Goal: Task Accomplishment & Management: Use online tool/utility

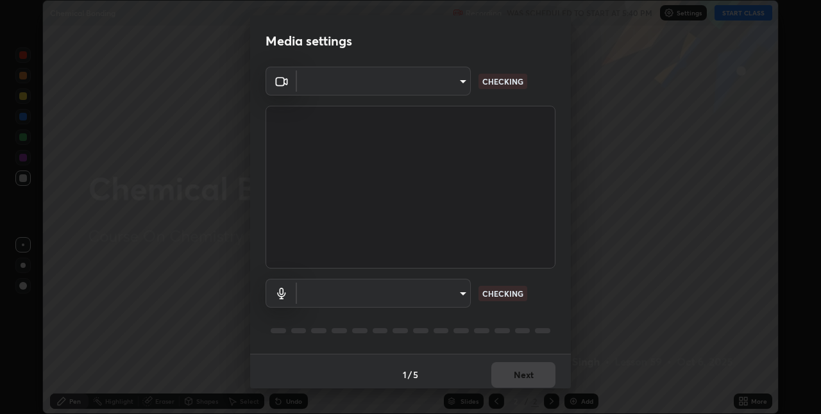
type input "280048489f4aceaa7dd929c42ae46e7d7a1038740bc9fc22ad0932e52b0860f8"
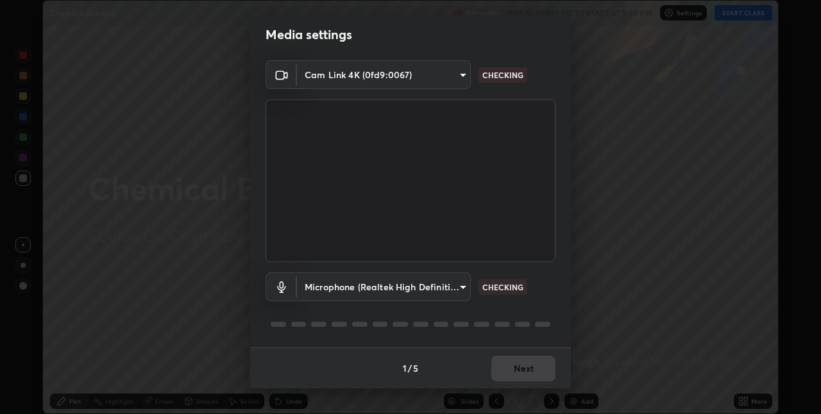
click at [385, 290] on body "Erase all Chemical Bonding Recording WAS SCHEDULED TO START AT 5:40 PM Settings…" at bounding box center [410, 207] width 821 height 414
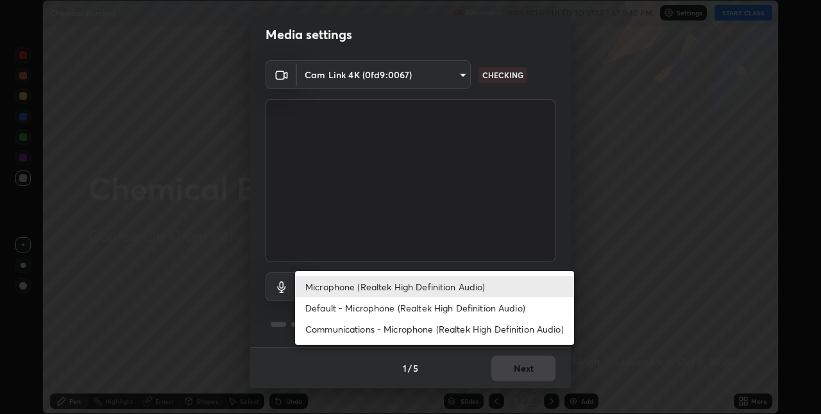
click at [368, 307] on li "Default - Microphone (Realtek High Definition Audio)" at bounding box center [434, 308] width 279 height 21
type input "default"
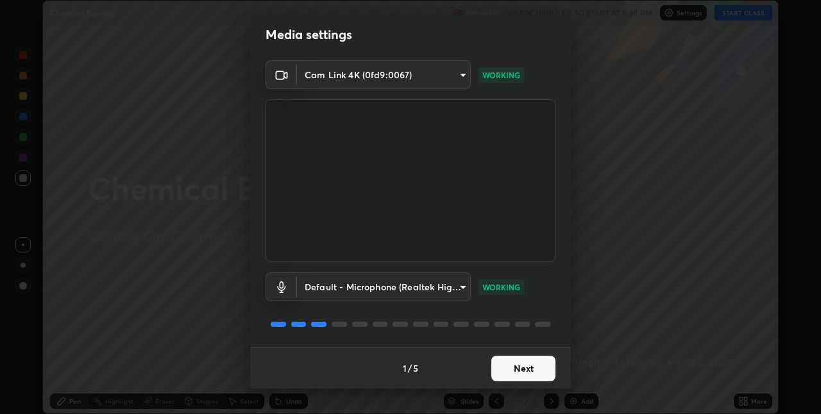
click at [518, 365] on button "Next" at bounding box center [523, 369] width 64 height 26
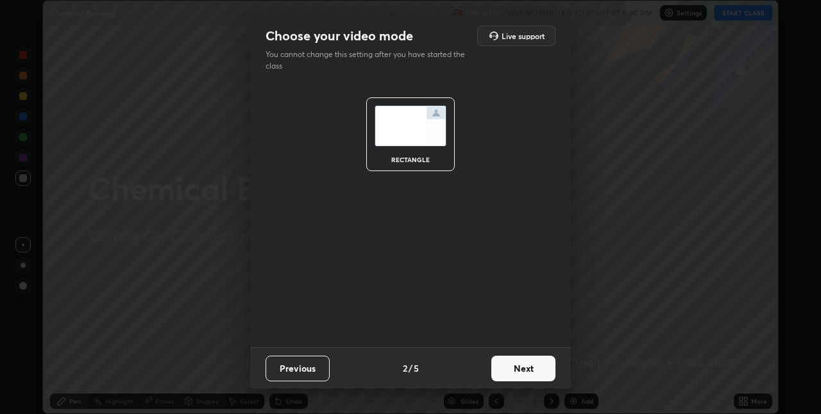
scroll to position [0, 0]
click at [521, 366] on button "Next" at bounding box center [523, 369] width 64 height 26
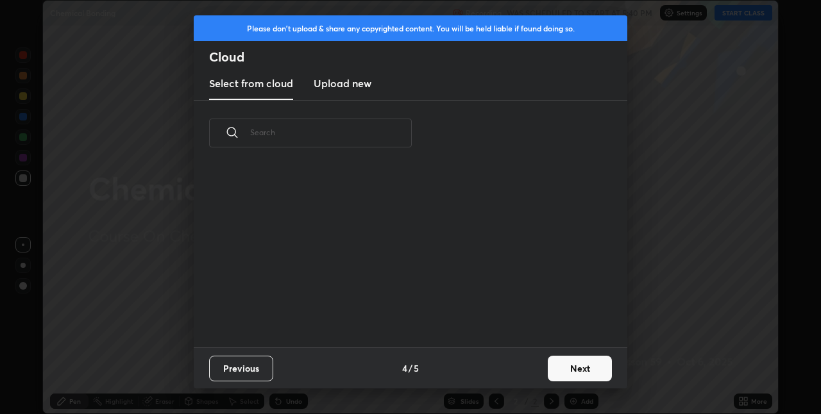
click at [538, 364] on div "Previous 4 / 5 Next" at bounding box center [411, 368] width 434 height 41
click at [549, 364] on button "Next" at bounding box center [580, 369] width 64 height 26
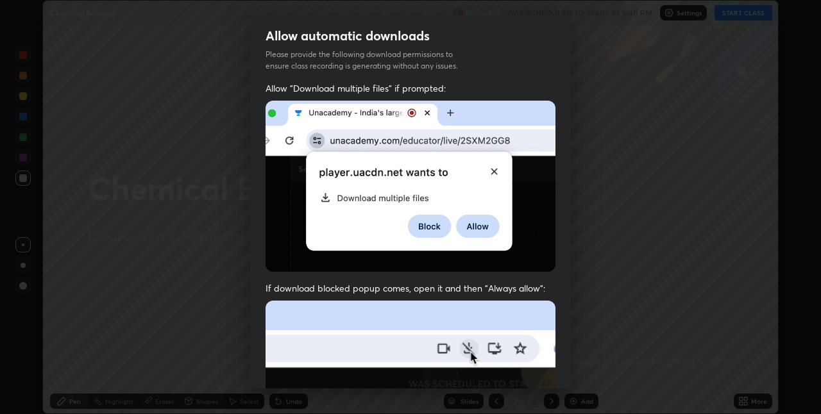
click at [552, 362] on div "Allow "Download multiple files" if prompted: If download blocked popup comes, o…" at bounding box center [410, 352] width 321 height 540
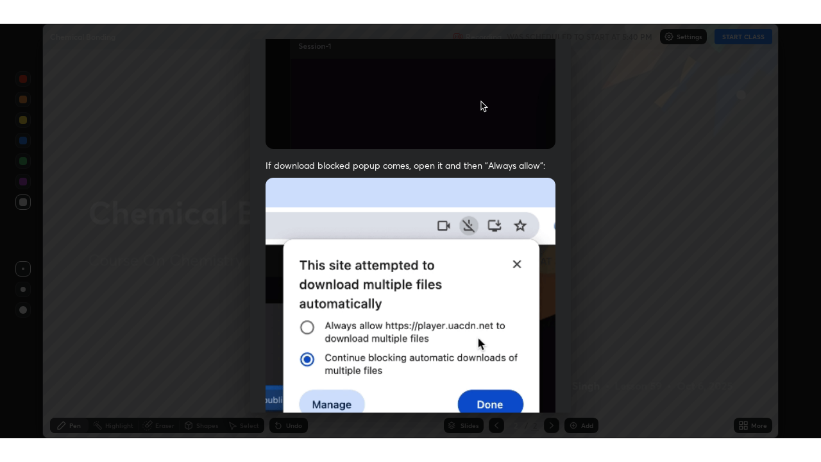
scroll to position [268, 0]
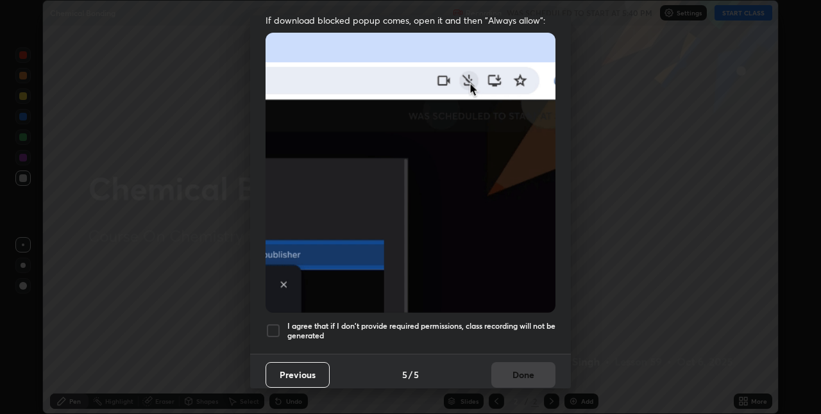
click at [274, 323] on div at bounding box center [273, 330] width 15 height 15
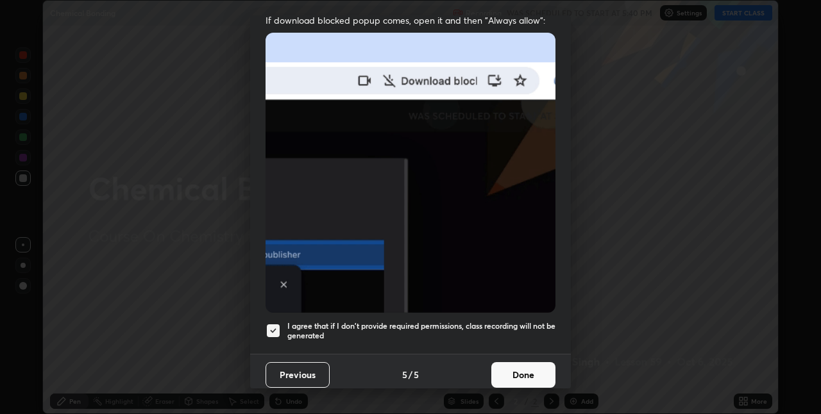
click at [534, 366] on button "Done" at bounding box center [523, 375] width 64 height 26
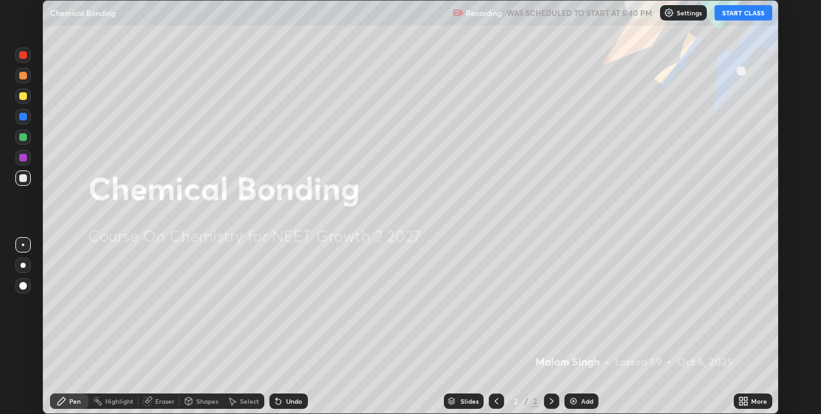
click at [753, 11] on button "START CLASS" at bounding box center [744, 12] width 58 height 15
click at [740, 399] on icon at bounding box center [741, 399] width 3 height 3
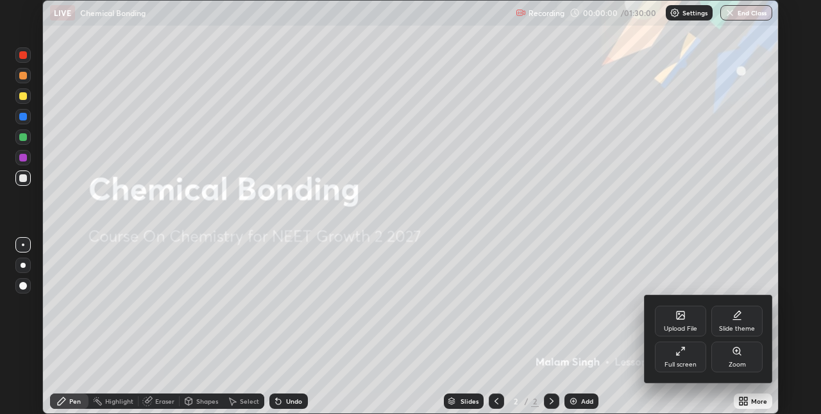
click at [689, 357] on div "Full screen" at bounding box center [680, 357] width 51 height 31
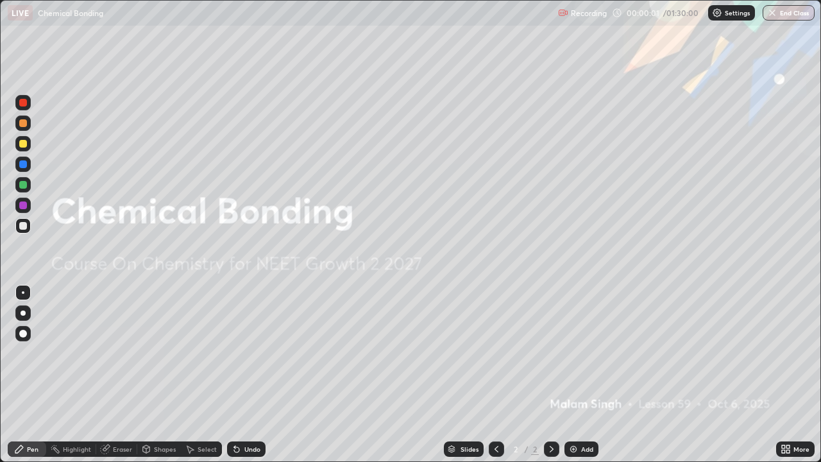
scroll to position [0, 0]
click at [579, 414] on div "Add" at bounding box center [582, 448] width 34 height 15
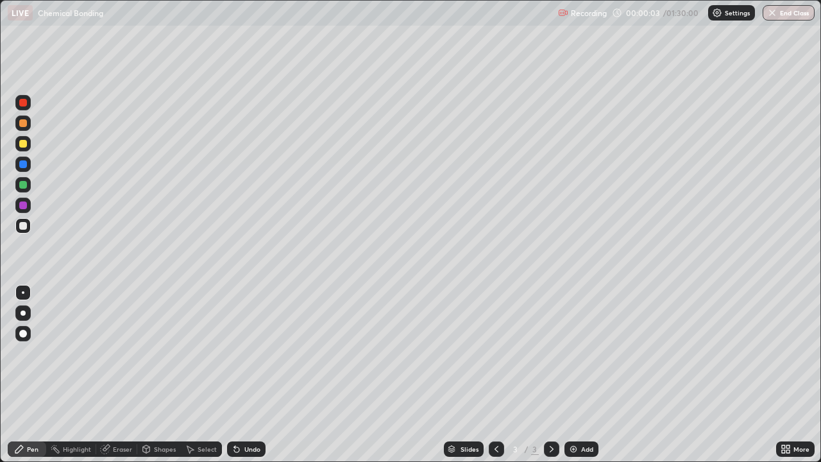
click at [23, 314] on div at bounding box center [23, 312] width 5 height 5
click at [26, 126] on div at bounding box center [23, 123] width 8 height 8
click at [154, 414] on div "Shapes" at bounding box center [165, 449] width 22 height 6
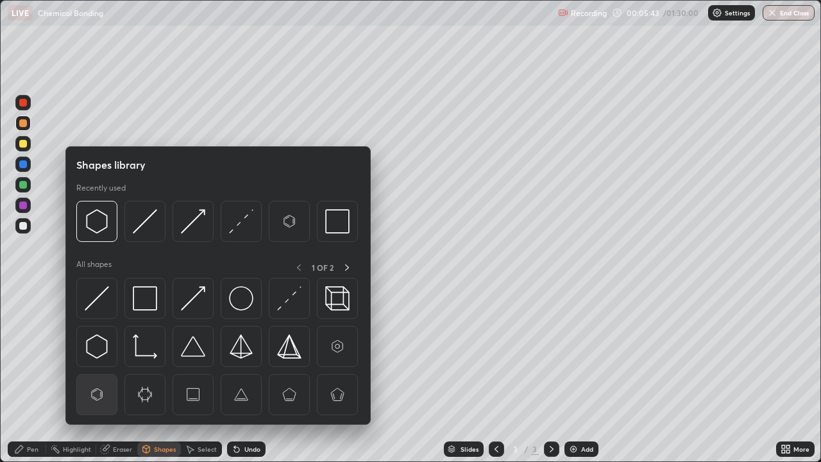
click at [99, 389] on img at bounding box center [97, 394] width 24 height 24
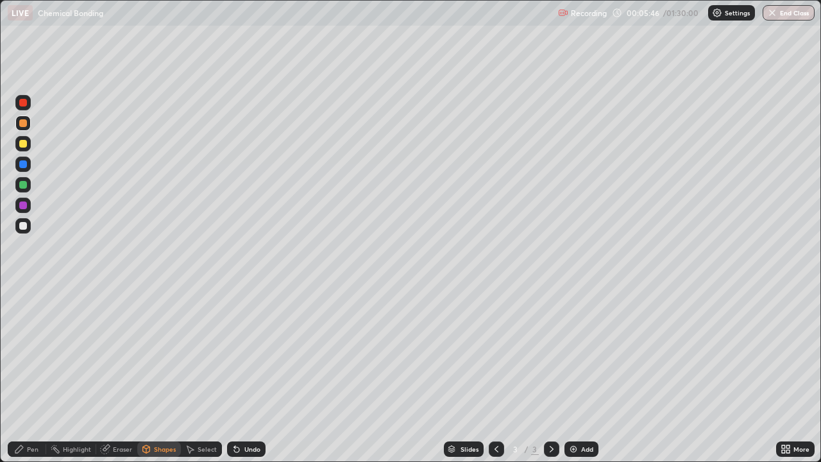
click at [31, 414] on div "Pen" at bounding box center [33, 449] width 12 height 6
click at [568, 414] on img at bounding box center [573, 449] width 10 height 10
click at [23, 227] on div at bounding box center [23, 226] width 8 height 8
click at [155, 414] on div "Shapes" at bounding box center [165, 449] width 22 height 6
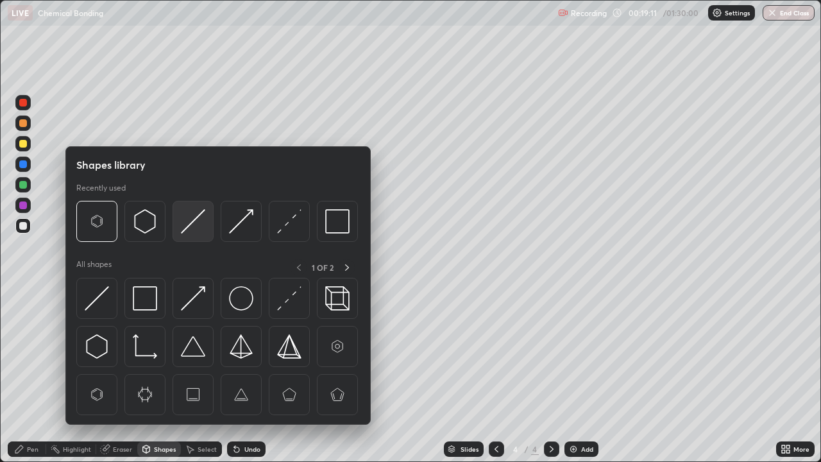
click at [198, 222] on img at bounding box center [193, 221] width 24 height 24
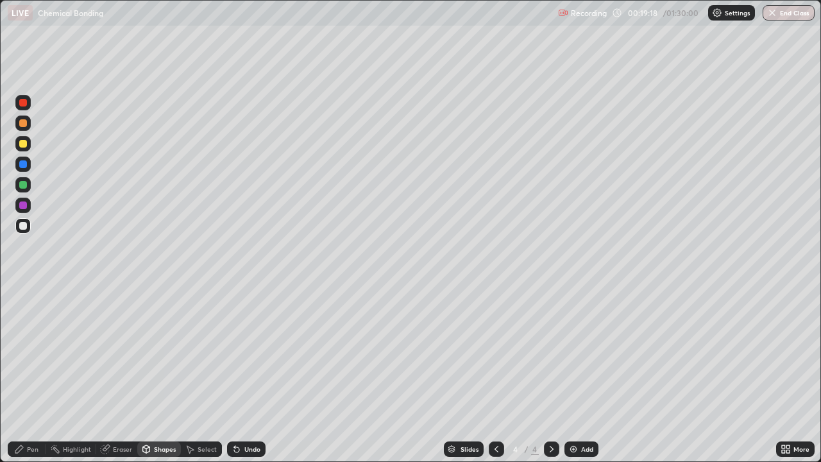
click at [28, 414] on div "Pen" at bounding box center [33, 449] width 12 height 6
click at [25, 147] on div at bounding box center [23, 144] width 8 height 8
click at [22, 226] on div at bounding box center [23, 226] width 8 height 8
click at [570, 414] on img at bounding box center [573, 449] width 10 height 10
click at [23, 124] on div at bounding box center [23, 123] width 8 height 8
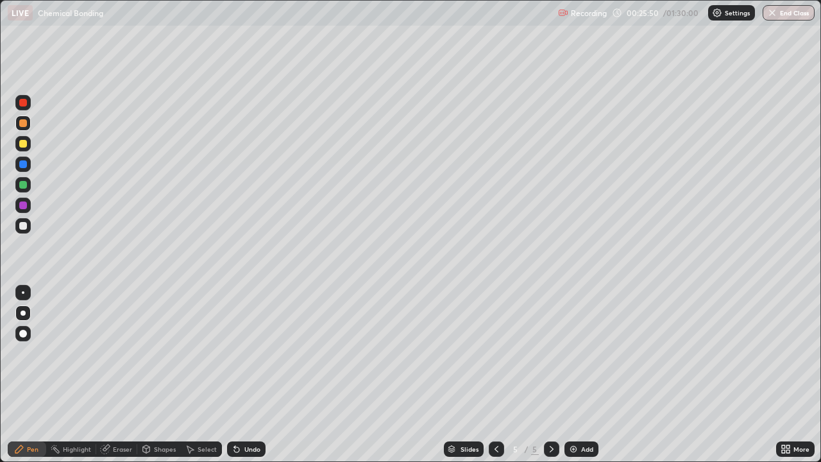
click at [22, 226] on div at bounding box center [23, 226] width 8 height 8
click at [24, 103] on div at bounding box center [23, 103] width 8 height 8
click at [21, 222] on div at bounding box center [23, 226] width 8 height 8
click at [575, 414] on img at bounding box center [573, 449] width 10 height 10
click at [22, 125] on div at bounding box center [23, 123] width 8 height 8
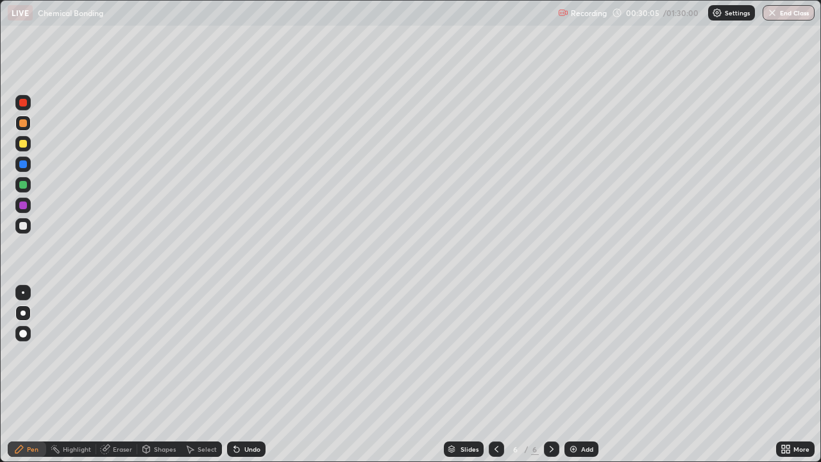
click at [19, 143] on div at bounding box center [23, 144] width 8 height 8
click at [21, 228] on div at bounding box center [23, 226] width 8 height 8
click at [26, 128] on div at bounding box center [22, 122] width 15 height 15
click at [154, 414] on div "Shapes" at bounding box center [165, 449] width 22 height 6
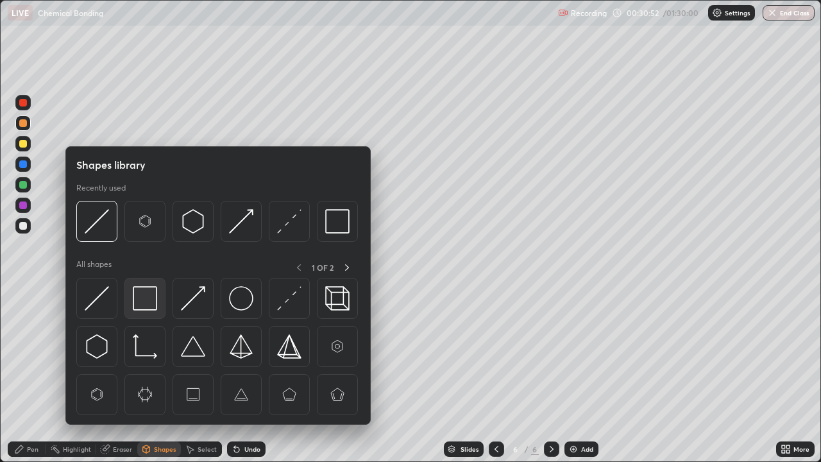
click at [141, 300] on img at bounding box center [145, 298] width 24 height 24
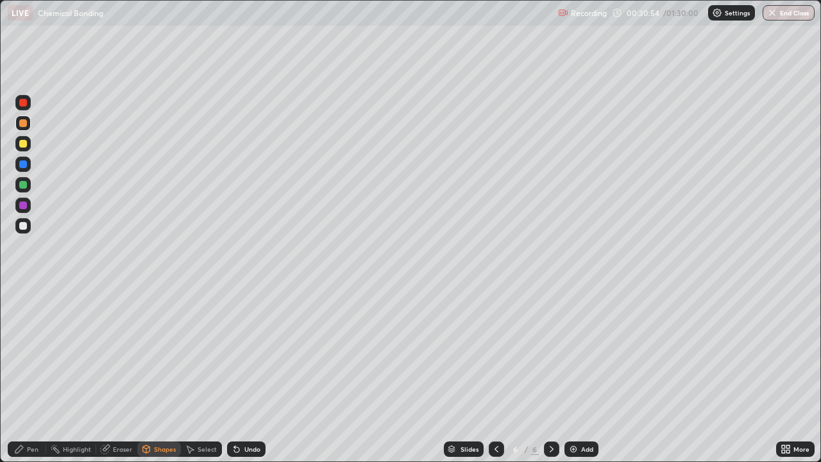
click at [28, 414] on div "Pen" at bounding box center [27, 448] width 38 height 15
click at [28, 230] on div at bounding box center [22, 225] width 15 height 15
click at [22, 205] on div at bounding box center [23, 205] width 8 height 8
click at [25, 226] on div at bounding box center [23, 226] width 8 height 8
click at [23, 144] on div at bounding box center [23, 144] width 8 height 8
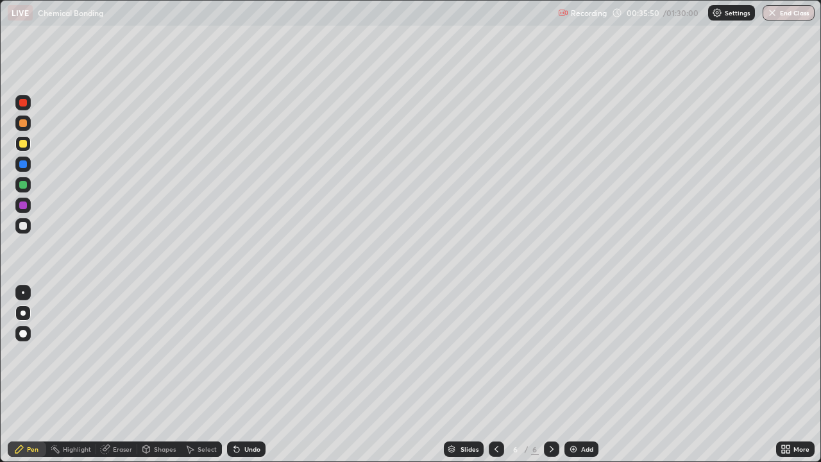
click at [574, 414] on img at bounding box center [573, 449] width 10 height 10
click at [22, 121] on div at bounding box center [23, 123] width 8 height 8
click at [22, 145] on div at bounding box center [23, 144] width 8 height 8
click at [21, 227] on div at bounding box center [23, 226] width 8 height 8
click at [150, 414] on icon at bounding box center [146, 449] width 10 height 10
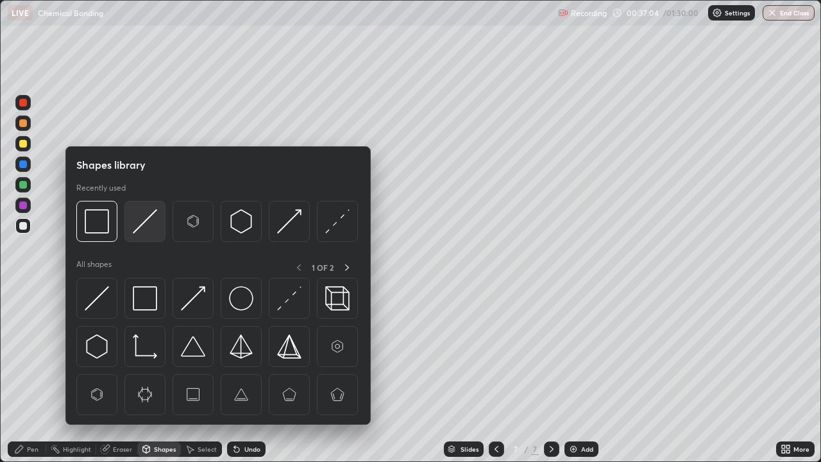
click at [144, 221] on img at bounding box center [145, 221] width 24 height 24
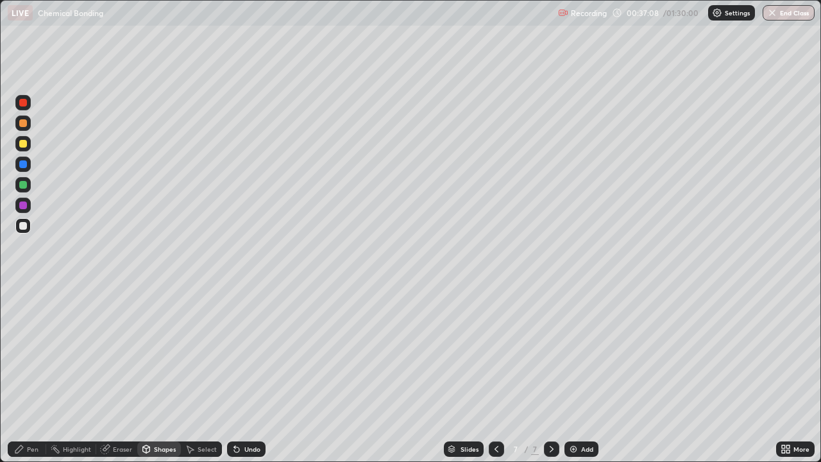
click at [26, 414] on div "Pen" at bounding box center [27, 448] width 38 height 15
click at [23, 123] on div at bounding box center [23, 123] width 8 height 8
click at [21, 210] on div at bounding box center [22, 205] width 15 height 15
click at [17, 228] on div at bounding box center [22, 225] width 15 height 15
click at [28, 147] on div at bounding box center [22, 143] width 15 height 15
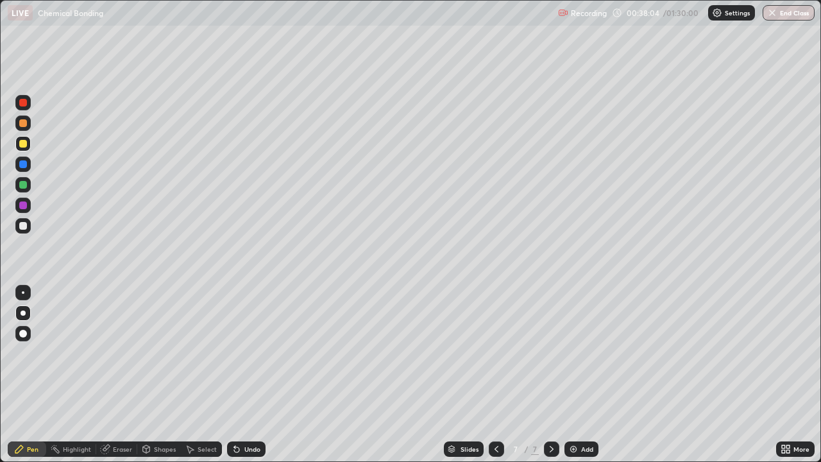
click at [23, 226] on div at bounding box center [23, 226] width 8 height 8
click at [157, 414] on div "Shapes" at bounding box center [165, 449] width 22 height 6
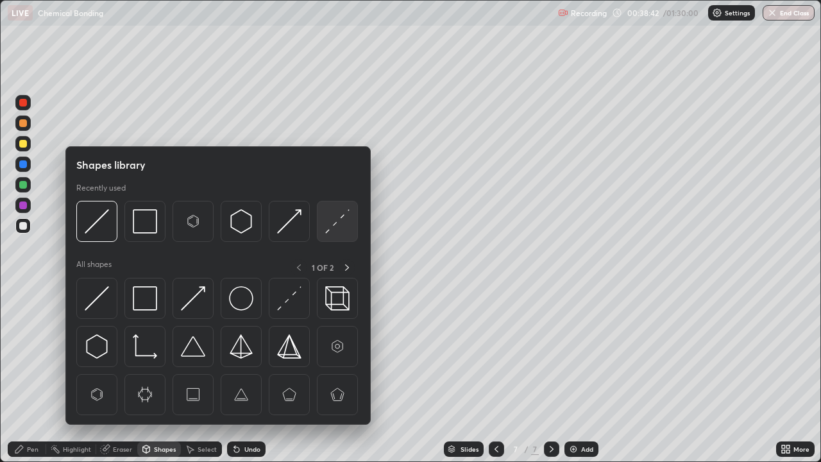
click at [336, 222] on img at bounding box center [337, 221] width 24 height 24
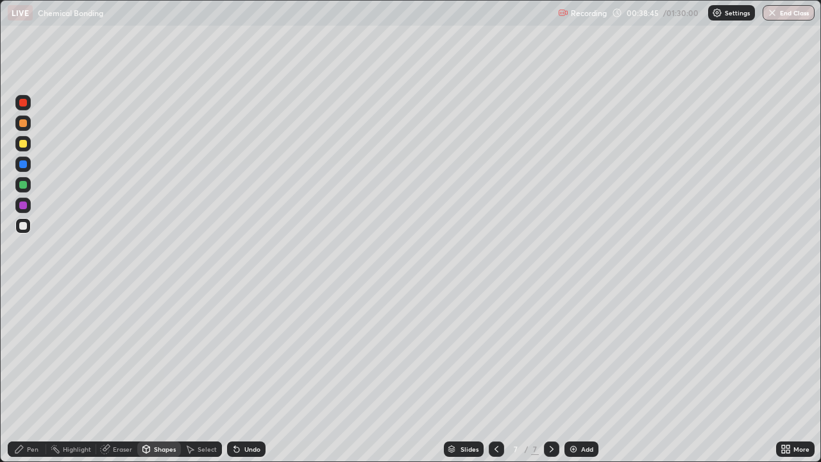
click at [26, 414] on div "Pen" at bounding box center [27, 448] width 38 height 15
click at [24, 144] on div at bounding box center [23, 144] width 8 height 8
click at [21, 226] on div at bounding box center [23, 226] width 8 height 8
click at [19, 187] on div at bounding box center [22, 184] width 15 height 15
click at [26, 147] on div at bounding box center [22, 143] width 15 height 15
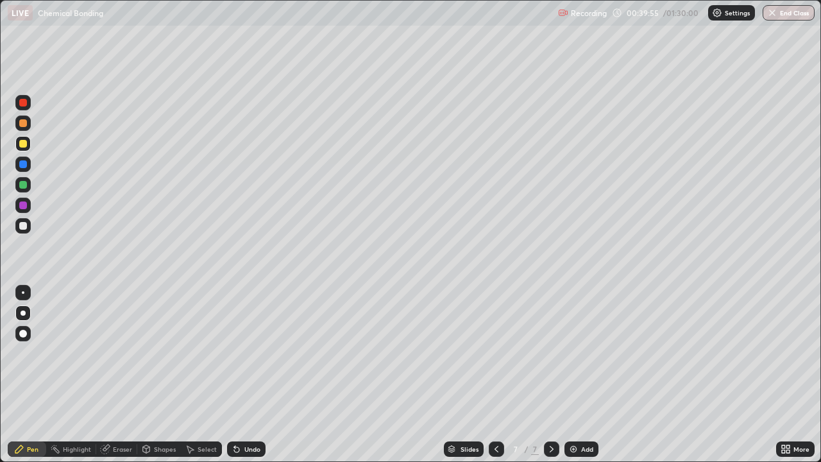
click at [21, 229] on div at bounding box center [23, 226] width 8 height 8
click at [162, 414] on div "Shapes" at bounding box center [165, 449] width 22 height 6
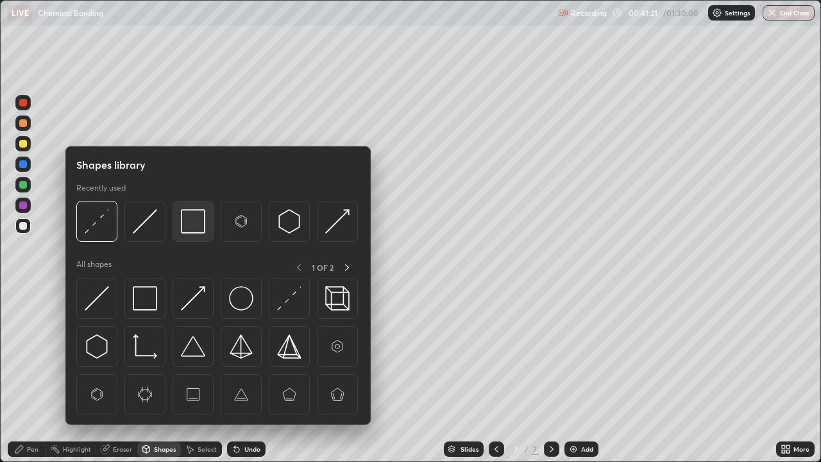
click at [202, 230] on img at bounding box center [193, 221] width 24 height 24
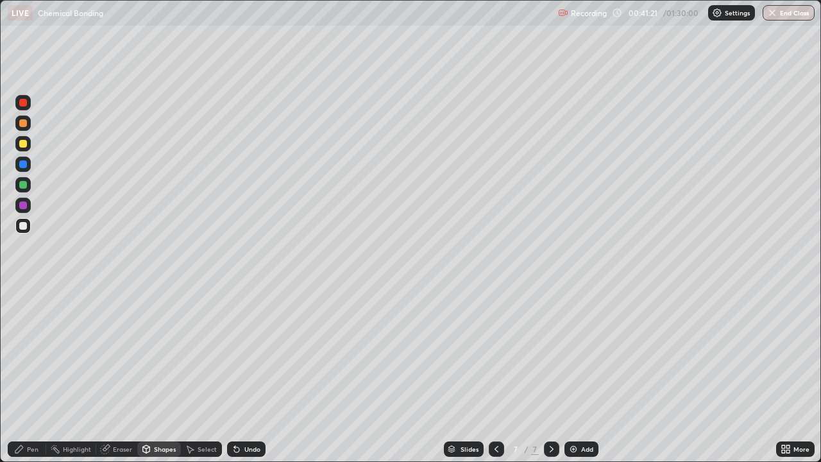
click at [21, 125] on div at bounding box center [23, 123] width 8 height 8
click at [34, 414] on div "Pen" at bounding box center [27, 448] width 38 height 15
click at [25, 232] on div at bounding box center [22, 225] width 15 height 15
click at [24, 191] on div at bounding box center [22, 184] width 15 height 15
click at [578, 414] on div "Add" at bounding box center [582, 448] width 34 height 15
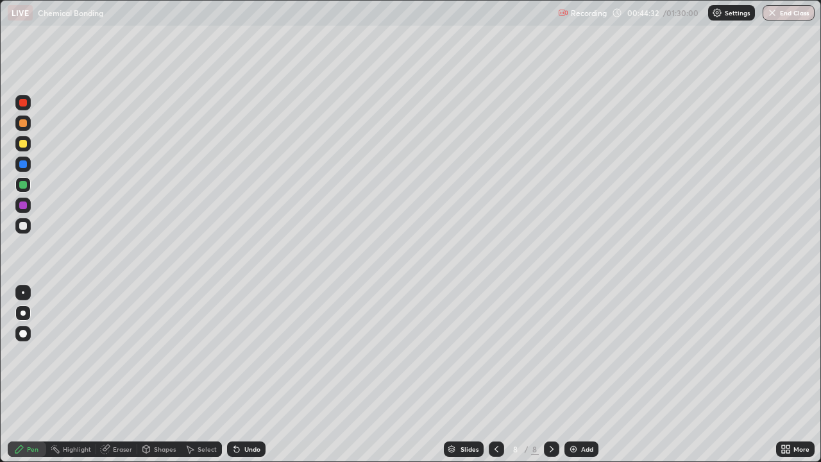
click at [17, 119] on div at bounding box center [22, 122] width 15 height 15
click at [23, 226] on div at bounding box center [23, 226] width 8 height 8
click at [22, 126] on div at bounding box center [23, 123] width 8 height 8
click at [23, 226] on div at bounding box center [23, 226] width 8 height 8
click at [158, 414] on div "Shapes" at bounding box center [165, 449] width 22 height 6
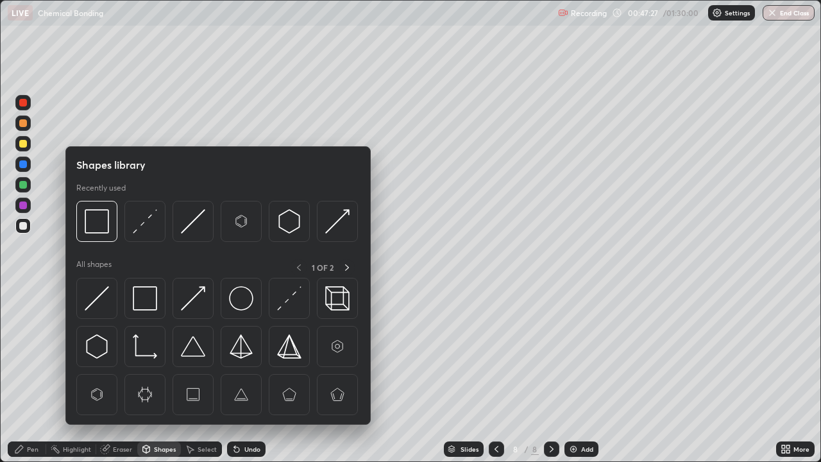
click at [144, 224] on img at bounding box center [145, 221] width 24 height 24
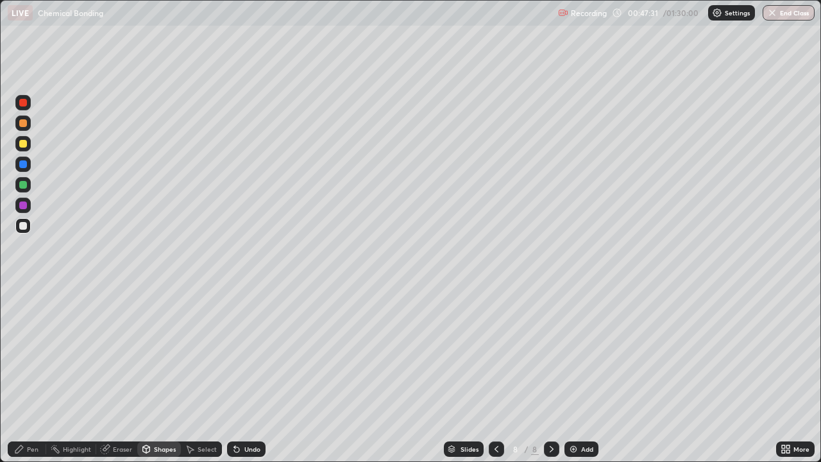
click at [30, 414] on div "Pen" at bounding box center [33, 449] width 12 height 6
click at [22, 124] on div at bounding box center [23, 123] width 8 height 8
click at [26, 141] on div at bounding box center [23, 144] width 8 height 8
click at [26, 226] on div at bounding box center [23, 226] width 8 height 8
click at [495, 414] on icon at bounding box center [496, 449] width 10 height 10
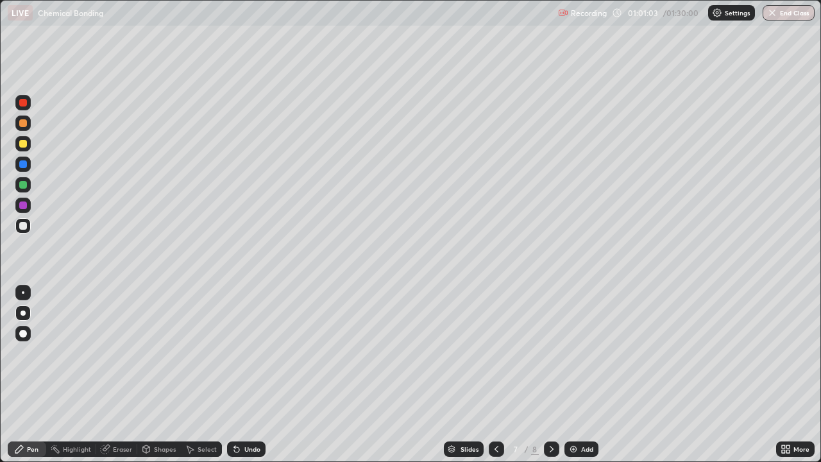
click at [495, 414] on icon at bounding box center [496, 449] width 10 height 10
click at [550, 414] on icon at bounding box center [552, 449] width 10 height 10
click at [555, 414] on div at bounding box center [551, 448] width 15 height 15
click at [554, 414] on div at bounding box center [551, 448] width 15 height 15
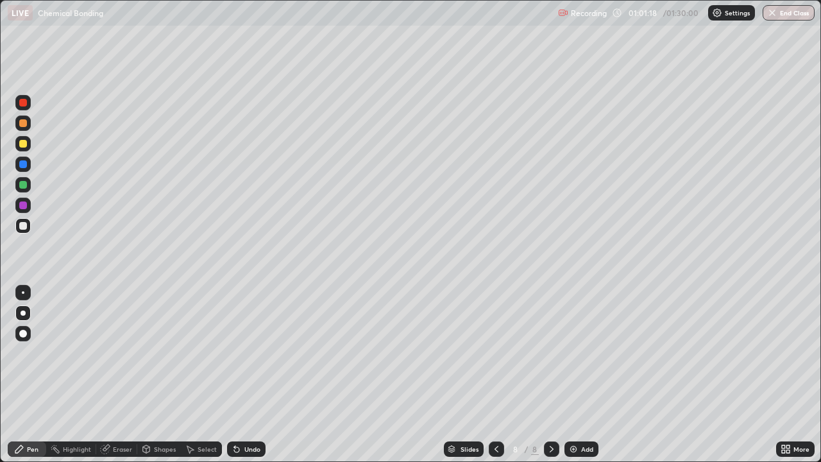
click at [575, 414] on img at bounding box center [573, 449] width 10 height 10
click at [22, 123] on div at bounding box center [23, 123] width 8 height 8
click at [161, 414] on div "Shapes" at bounding box center [165, 449] width 22 height 6
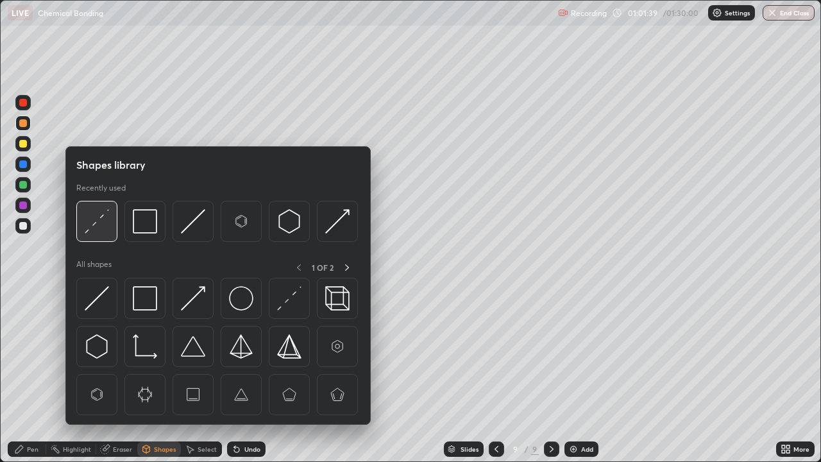
click at [103, 222] on img at bounding box center [97, 221] width 24 height 24
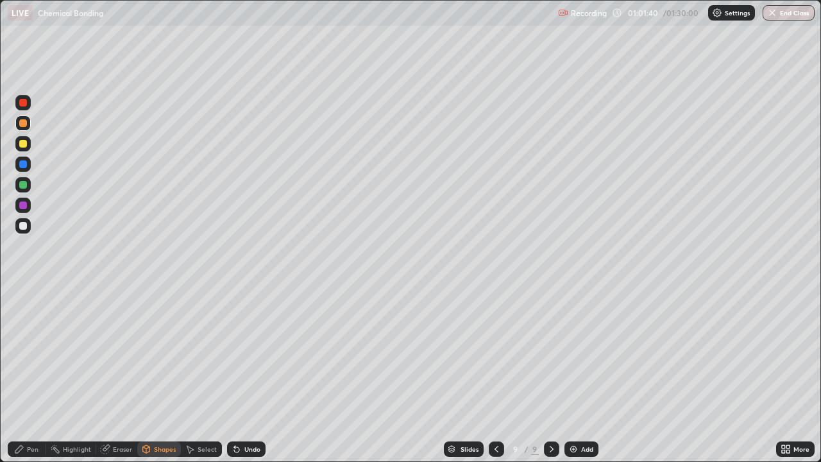
click at [23, 225] on div at bounding box center [23, 226] width 8 height 8
click at [31, 414] on div "Pen" at bounding box center [33, 449] width 12 height 6
click at [23, 144] on div at bounding box center [23, 144] width 8 height 8
click at [20, 200] on div at bounding box center [22, 205] width 15 height 15
click at [19, 229] on div at bounding box center [22, 225] width 15 height 15
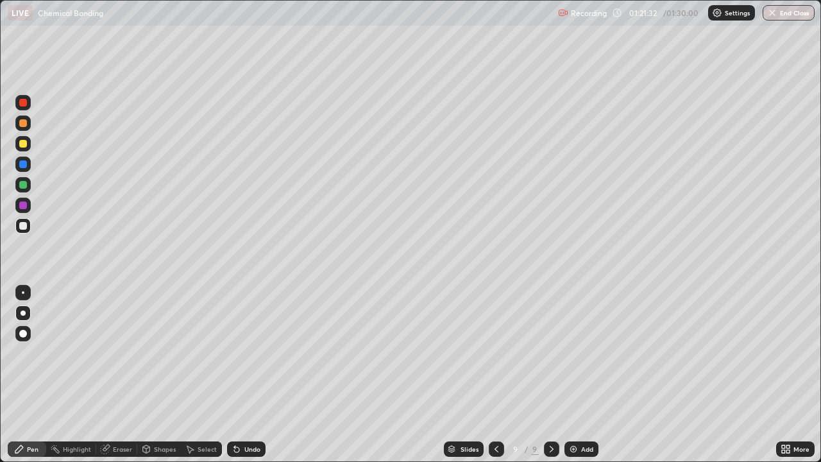
click at [24, 142] on div at bounding box center [23, 144] width 8 height 8
click at [574, 414] on img at bounding box center [573, 449] width 10 height 10
click at [495, 414] on icon at bounding box center [496, 449] width 10 height 10
click at [550, 414] on icon at bounding box center [552, 449] width 10 height 10
click at [785, 11] on button "End Class" at bounding box center [789, 12] width 52 height 15
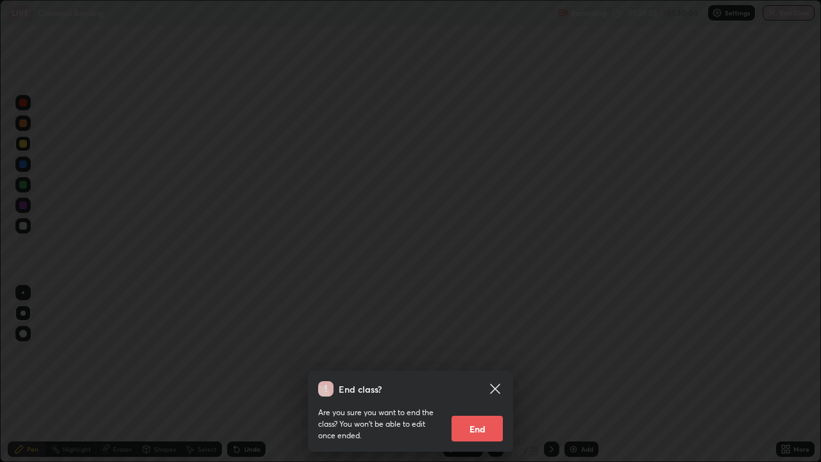
click at [480, 414] on button "End" at bounding box center [477, 429] width 51 height 26
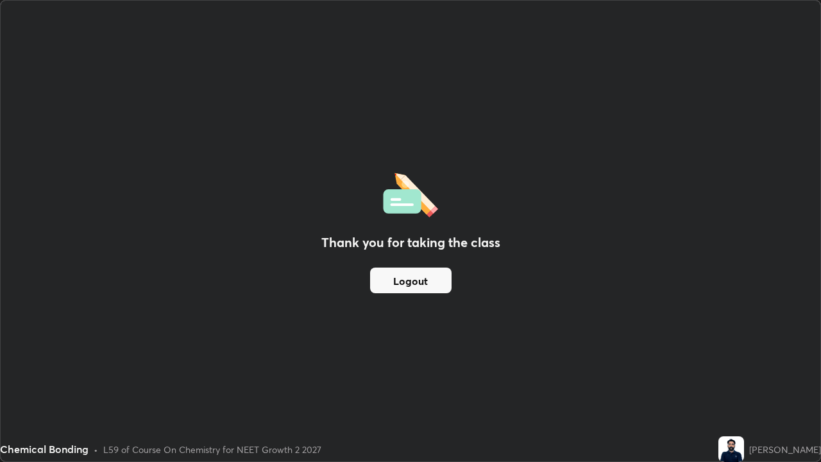
click at [425, 280] on button "Logout" at bounding box center [410, 281] width 81 height 26
click at [428, 276] on button "Logout" at bounding box center [410, 281] width 81 height 26
